Goal: Transaction & Acquisition: Book appointment/travel/reservation

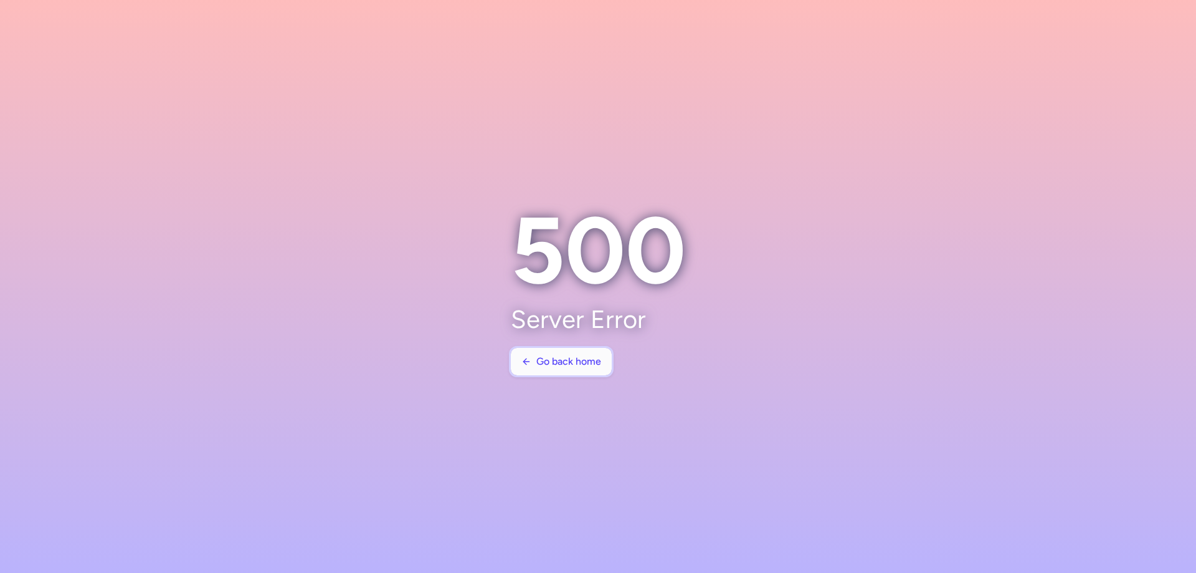
click at [560, 348] on button "Go back home" at bounding box center [561, 361] width 101 height 27
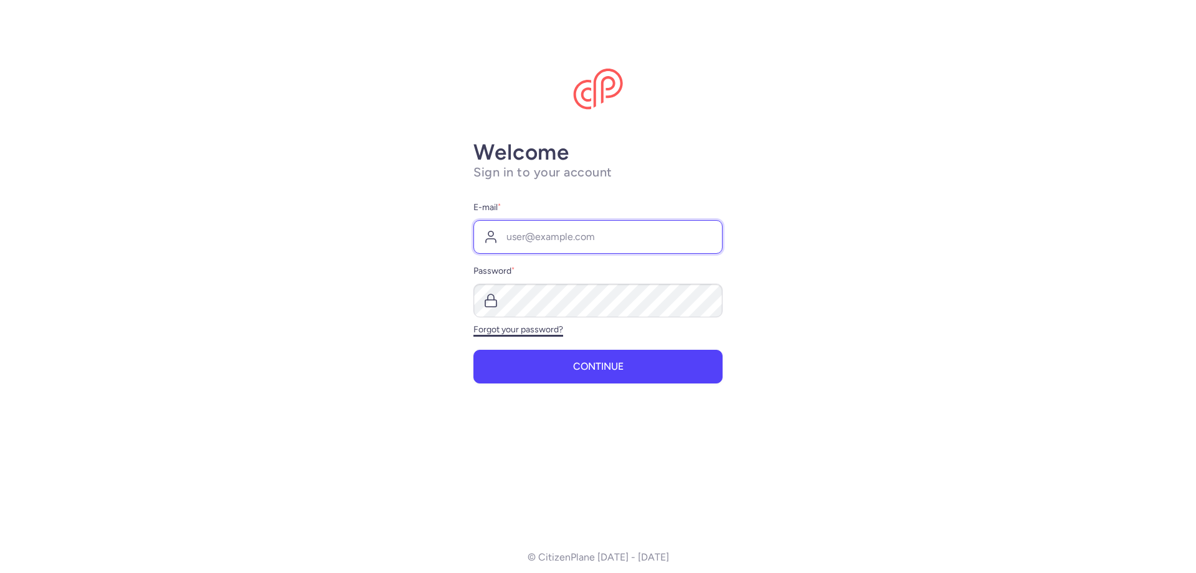
type input "[PERSON_NAME][EMAIL_ADDRESS][DOMAIN_NAME]"
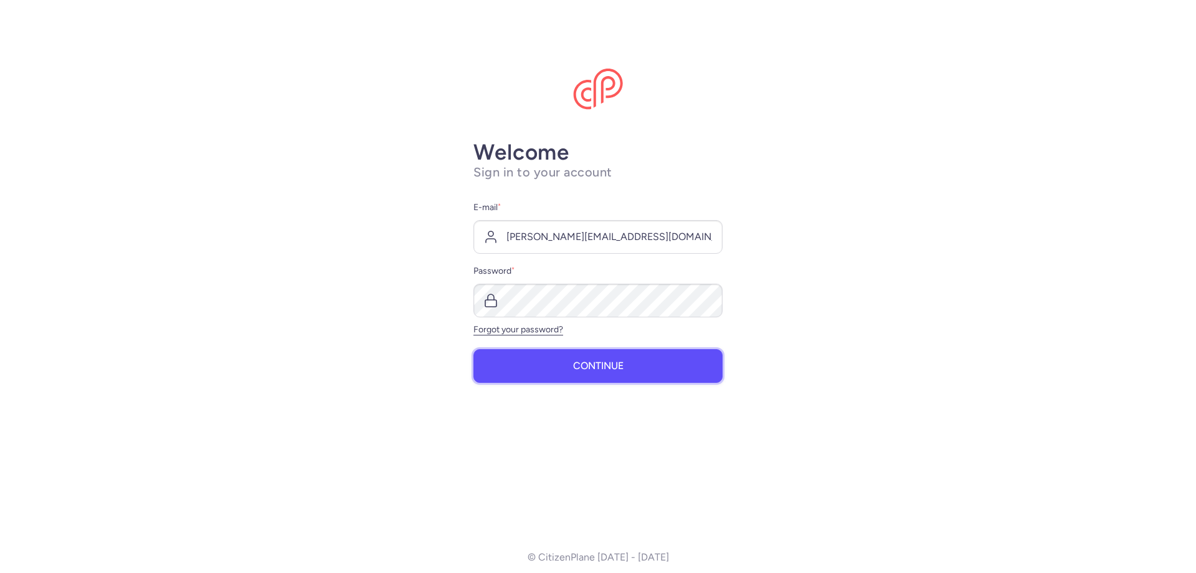
click at [598, 381] on button "Continue" at bounding box center [598, 366] width 249 height 34
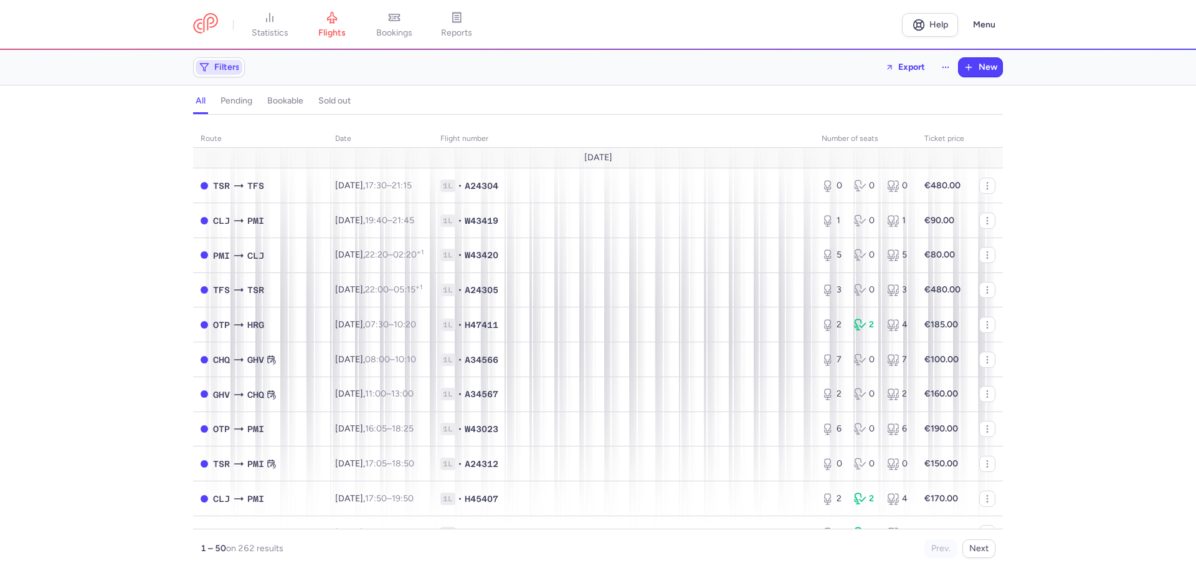
click at [220, 71] on span "Filters" at bounding box center [227, 67] width 26 height 10
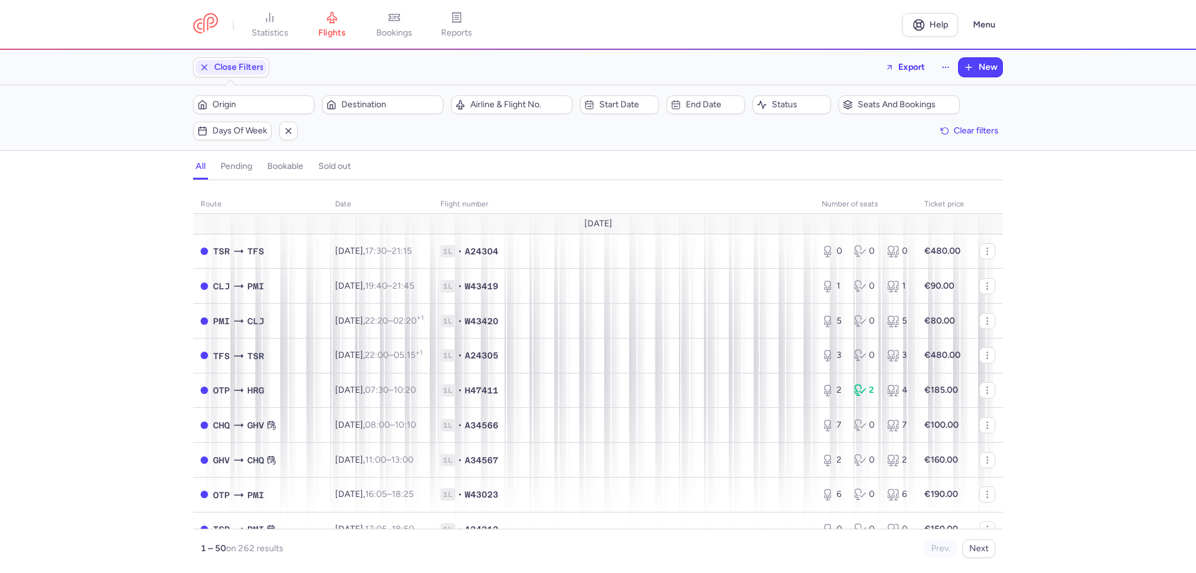
click at [283, 117] on div "Origin Destination" at bounding box center [318, 105] width 258 height 26
click at [269, 111] on span "Origin" at bounding box center [254, 104] width 118 height 15
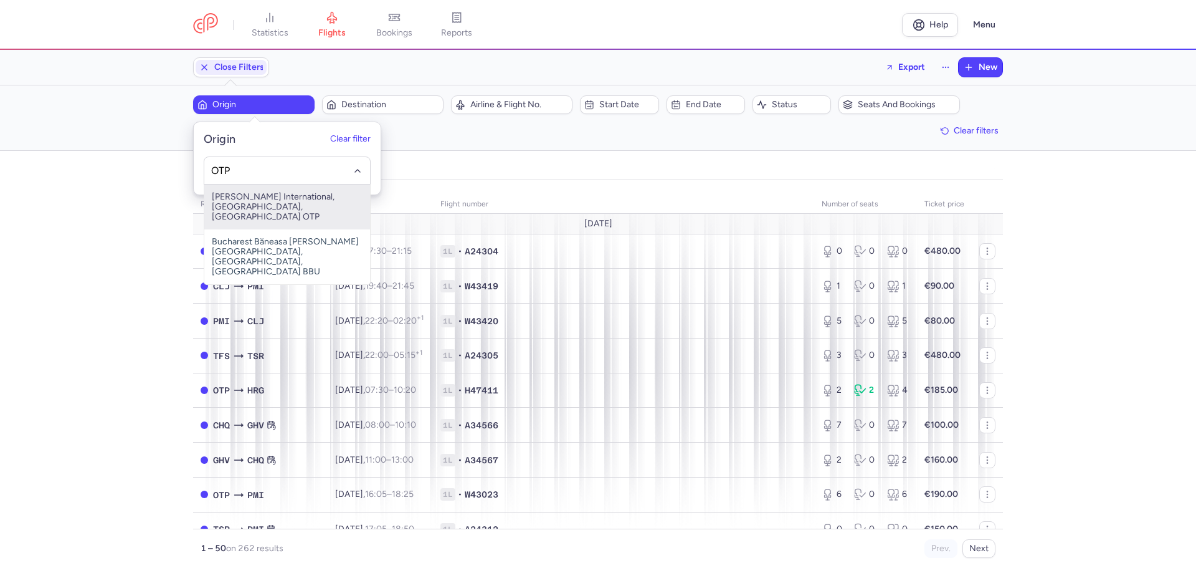
click at [255, 199] on span "Henri Coanda International, Bucharest, Romania OTP" at bounding box center [287, 206] width 166 height 45
type input "OTP"
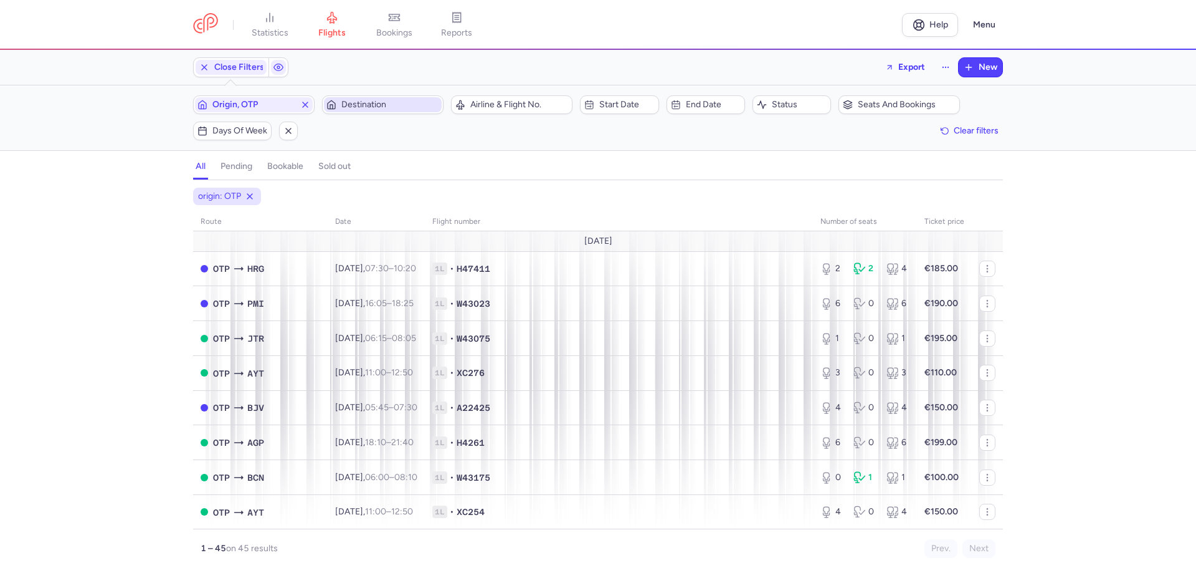
click at [360, 97] on button "Destination" at bounding box center [383, 104] width 122 height 19
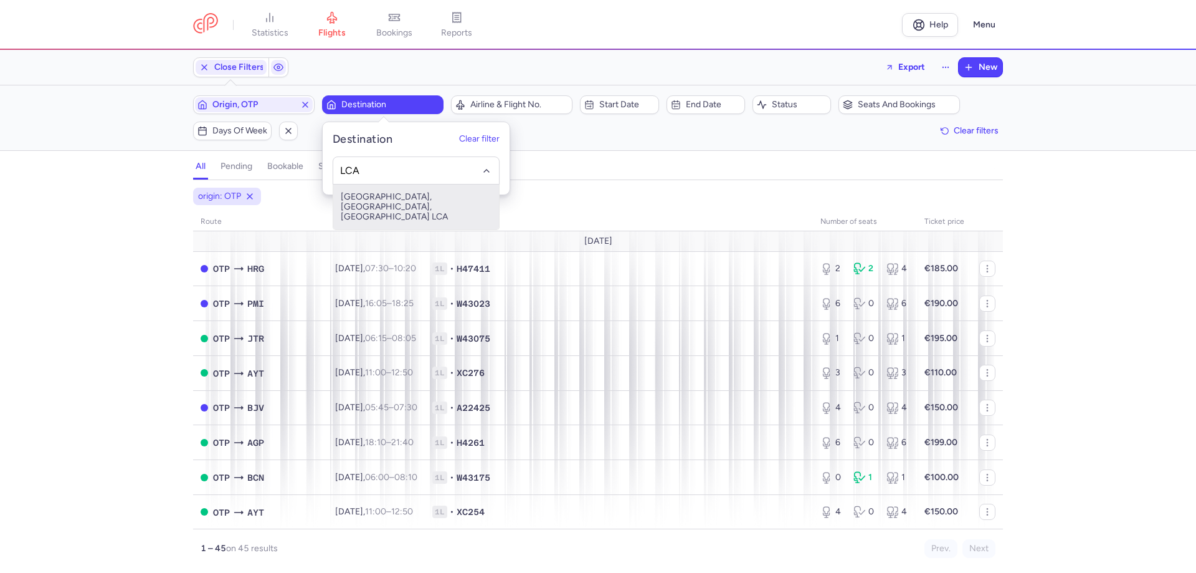
click at [380, 195] on span "Larnaca, Larnaca, Cyprus LCA" at bounding box center [416, 206] width 166 height 45
type input "LCA"
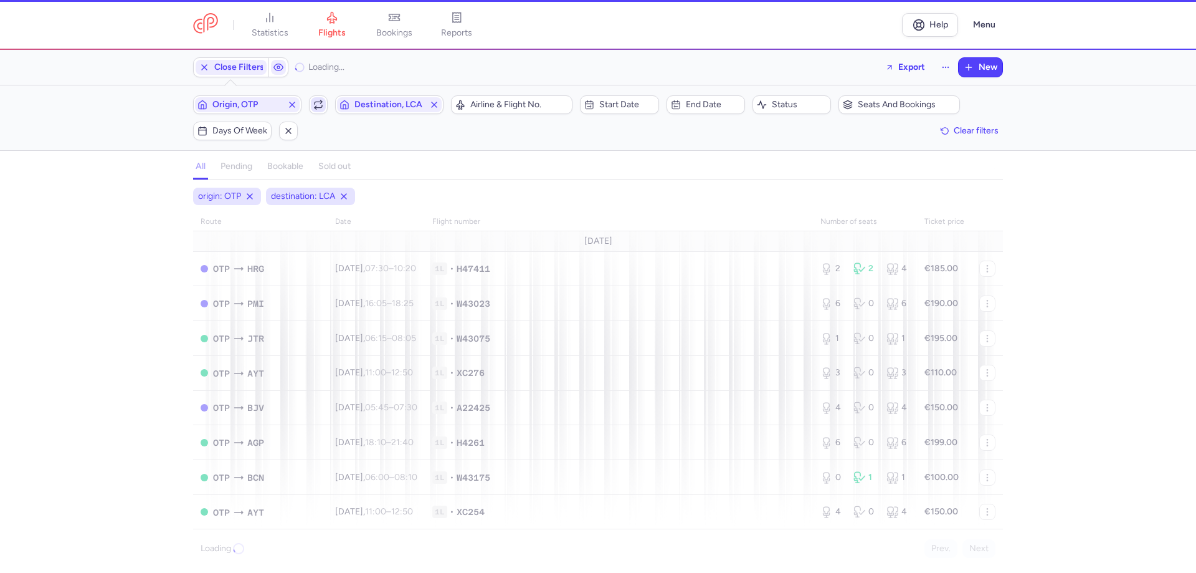
click at [316, 106] on polyline "button" at bounding box center [316, 107] width 2 height 3
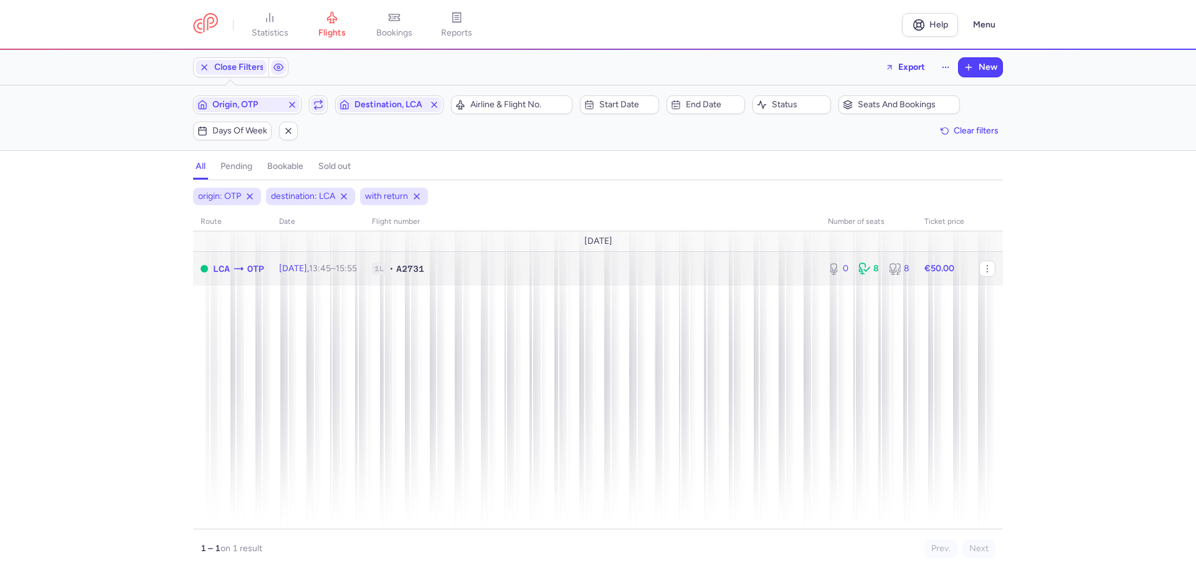
click at [526, 274] on span "1L • A2731" at bounding box center [592, 268] width 441 height 12
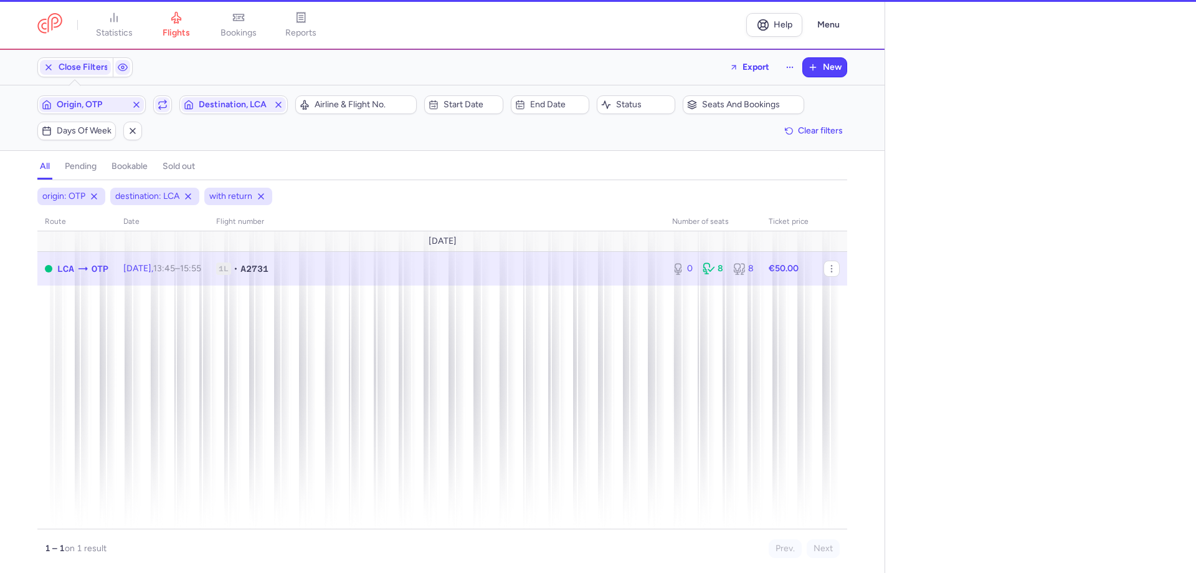
select select "days"
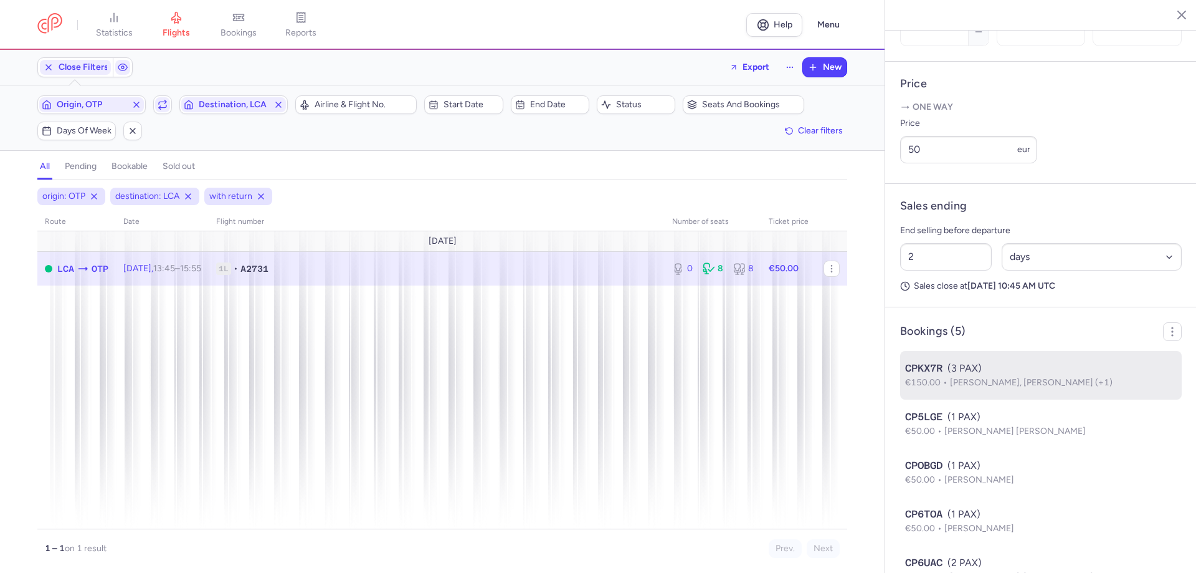
scroll to position [507, 0]
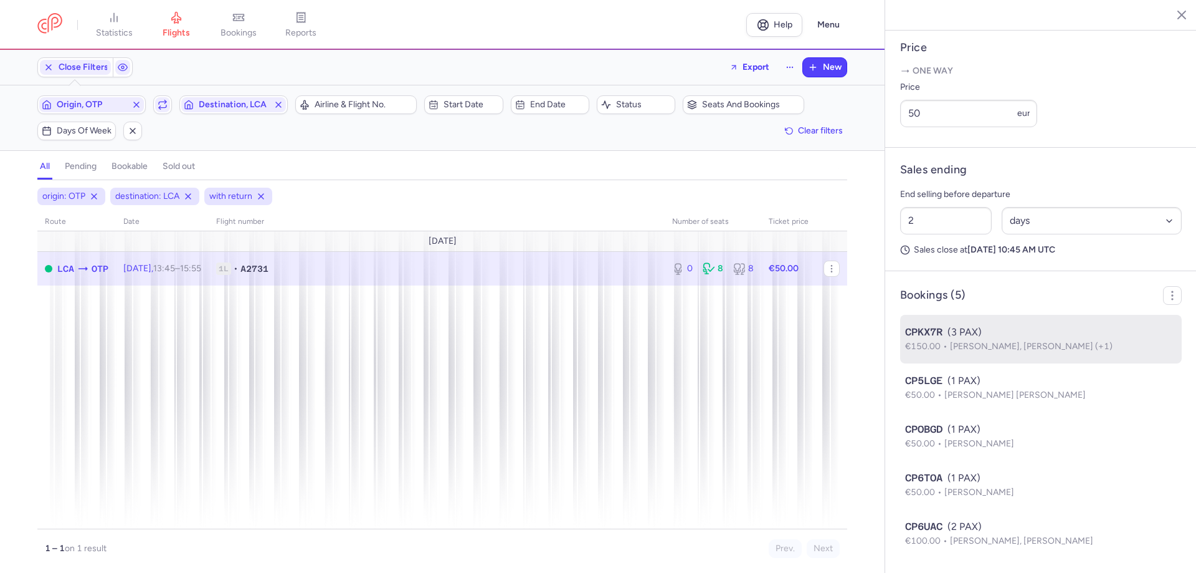
click at [1052, 353] on p "€150.00 Kjelle BAILLIEU, Dieter VICTOR (+1)" at bounding box center [1041, 347] width 272 height 14
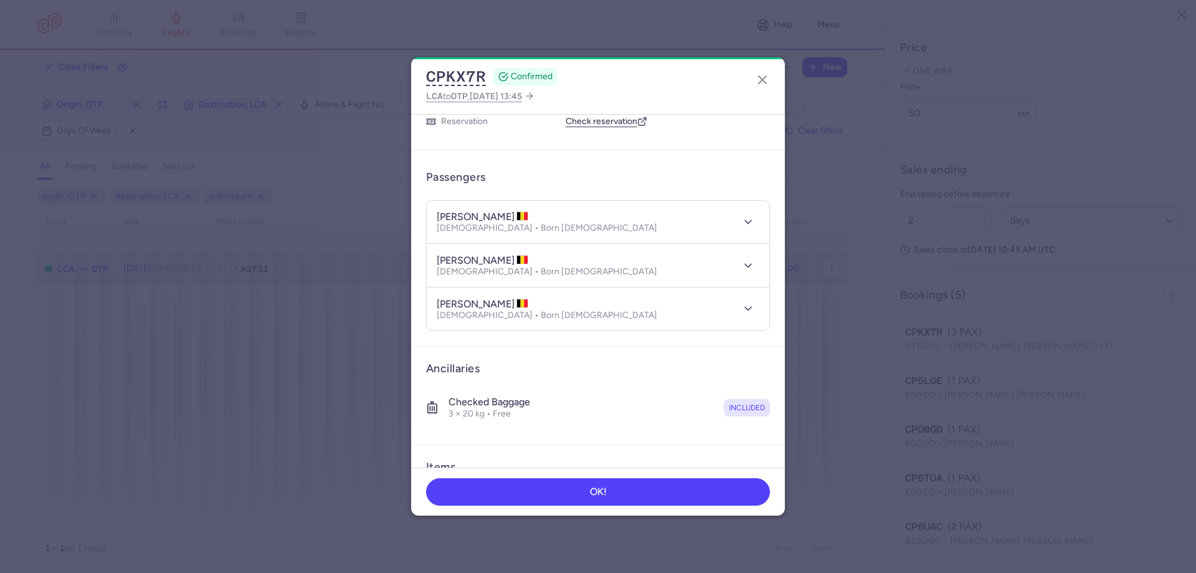
scroll to position [198, 0]
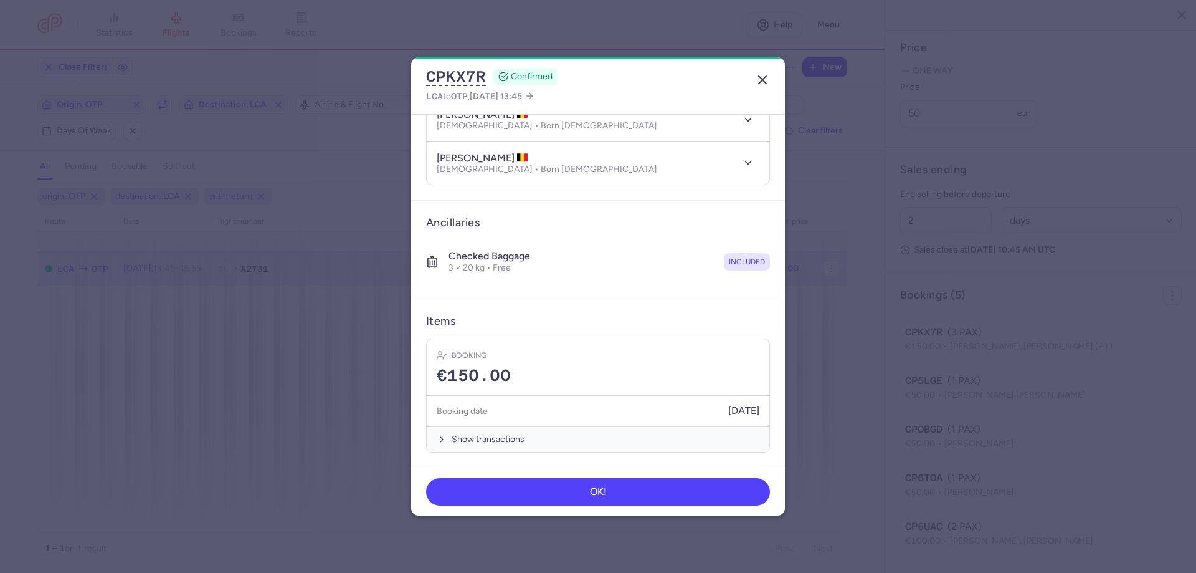
click at [762, 79] on line "button" at bounding box center [762, 79] width 7 height 7
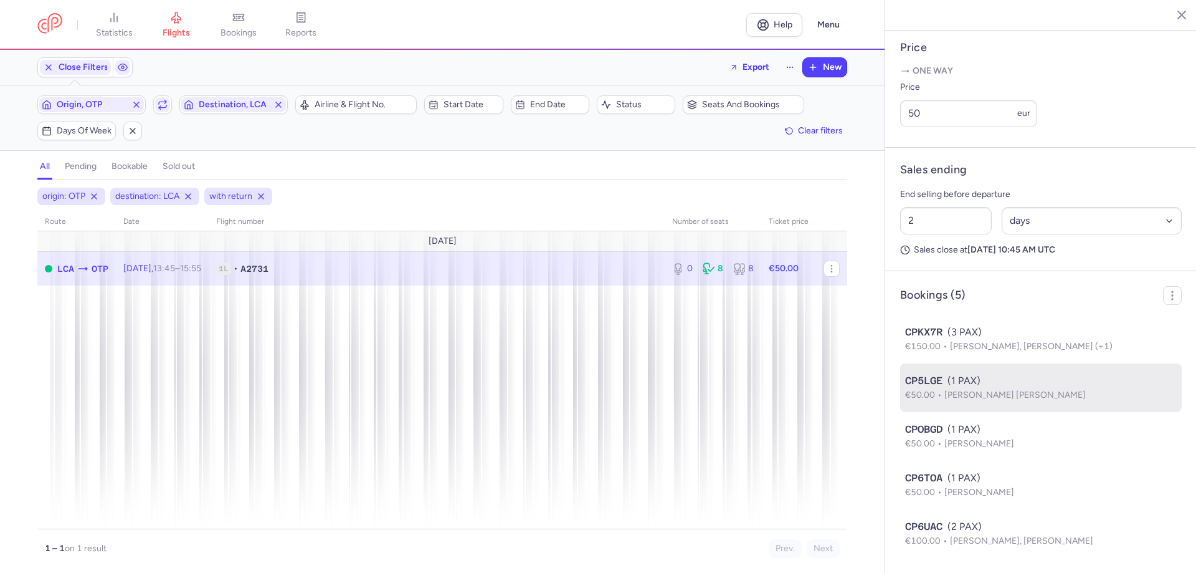
click at [1001, 388] on div "CP5LGE (1 PAX)" at bounding box center [1041, 380] width 272 height 15
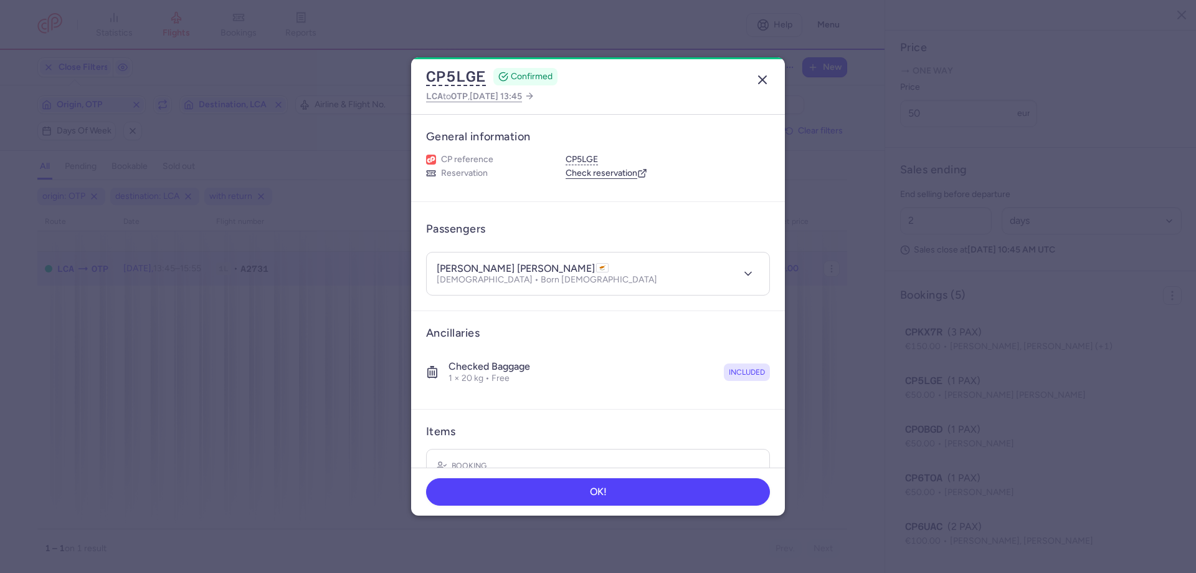
click at [762, 80] on line "button" at bounding box center [762, 79] width 7 height 7
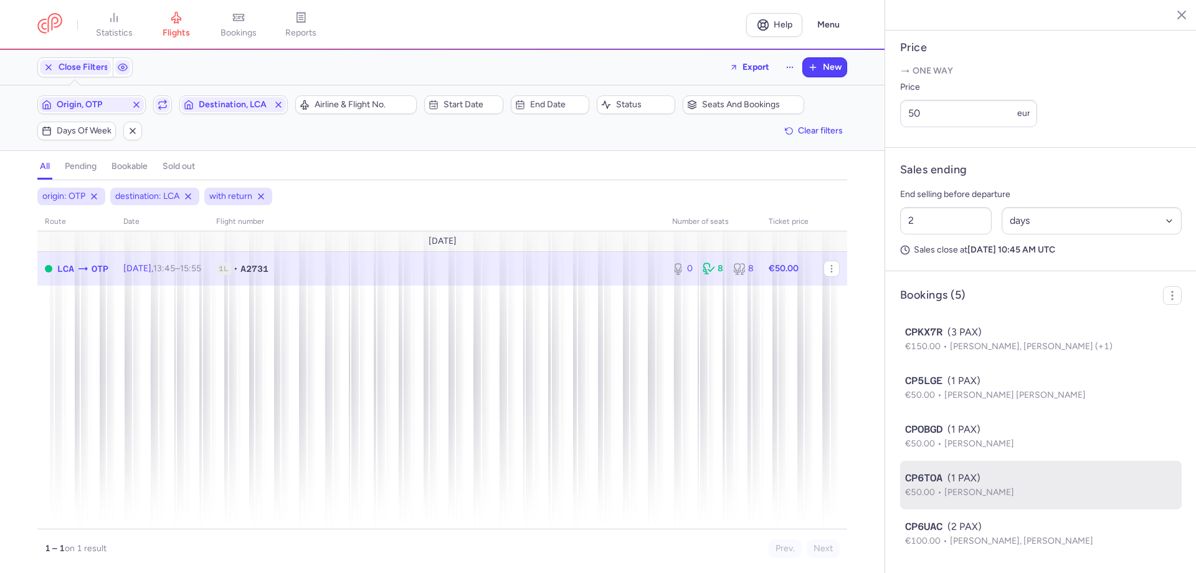
scroll to position [513, 0]
